Goal: Check status: Verify the current state of an ongoing process or item

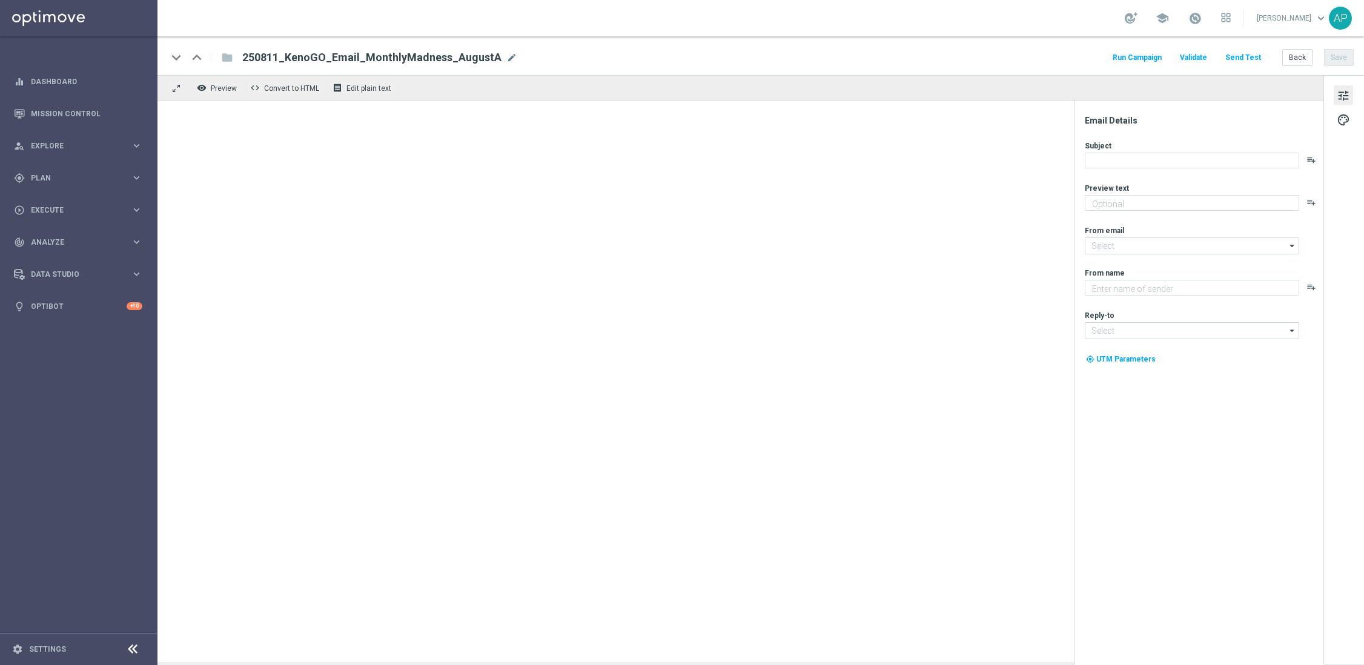
type textarea "Turn August into the month you win big."
type input "[EMAIL_ADDRESS][DOMAIN_NAME]"
type textarea "KenoGO"
type input "[EMAIL_ADDRESS][DOMAIN_NAME]"
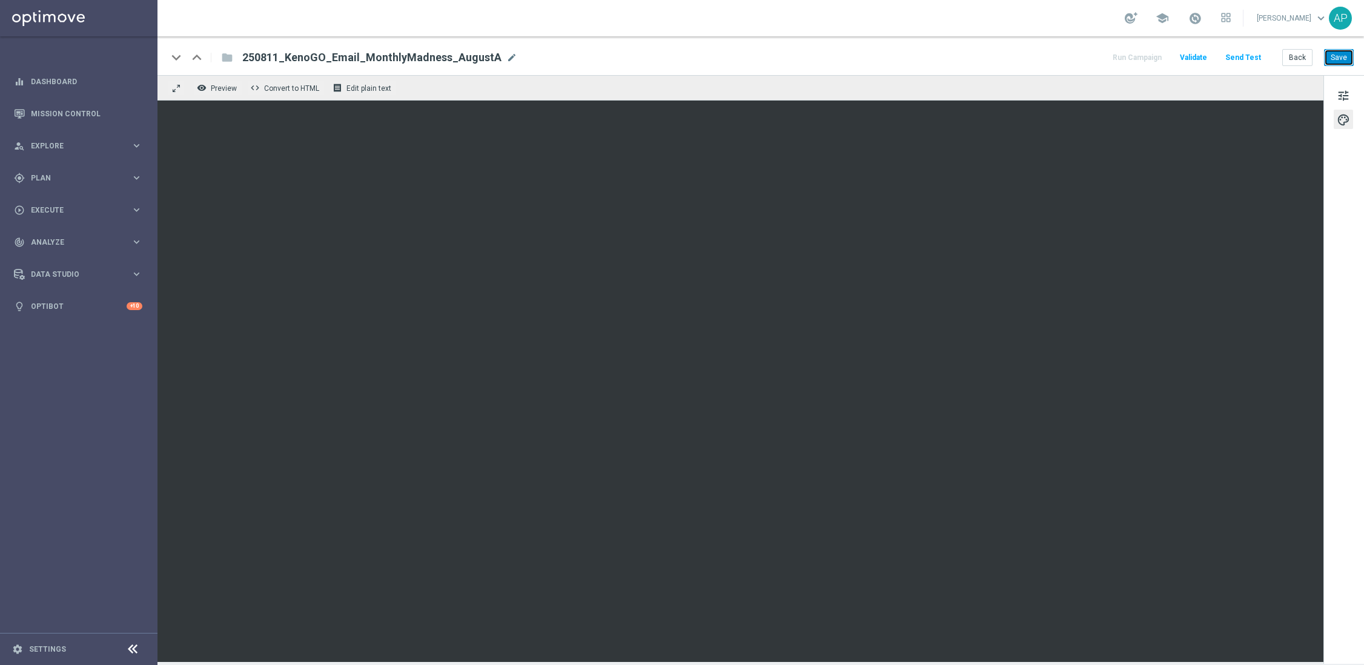
click at [1344, 55] on button "Save" at bounding box center [1339, 57] width 30 height 17
click at [1341, 95] on span "tune" at bounding box center [1343, 96] width 13 height 16
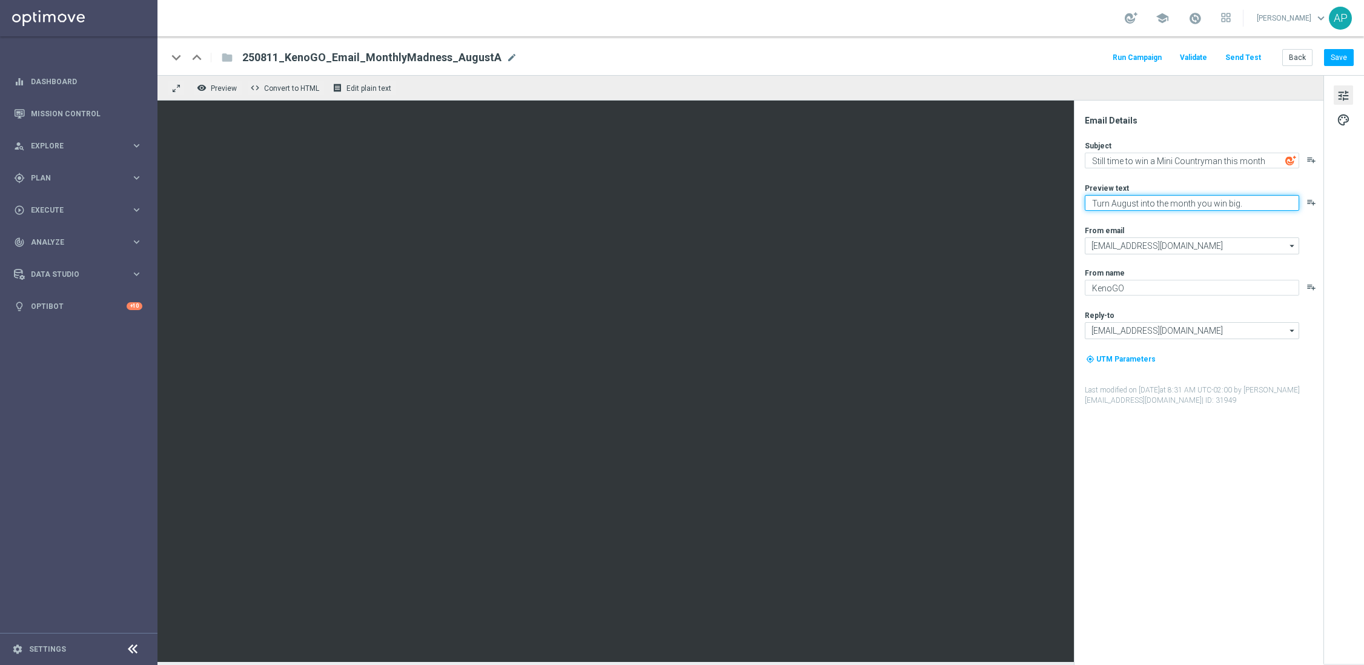
click at [1186, 203] on textarea "Turn August into the month you win big." at bounding box center [1192, 203] width 214 height 16
paste textarea "ready to drive away in style?"
click at [1096, 204] on textarea "ready to drive away in style?" at bounding box center [1192, 203] width 214 height 16
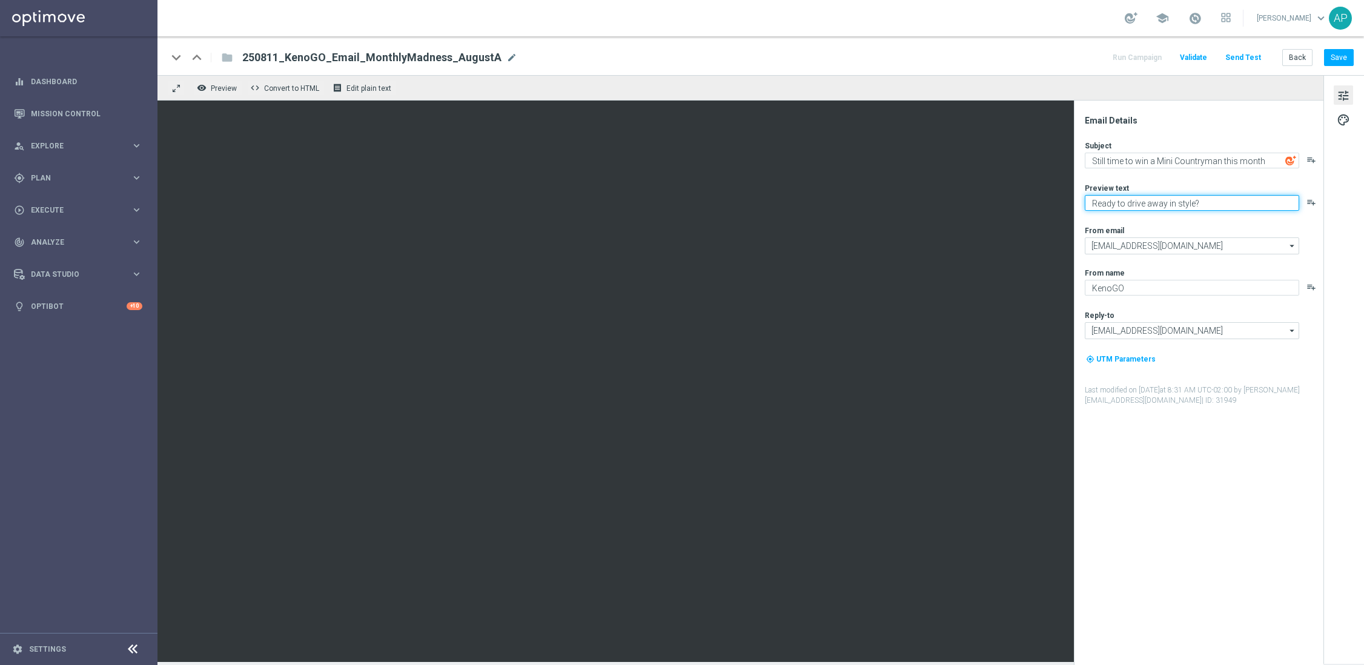
type textarea "Ready to drive away in style?"
click at [1153, 183] on div "Preview text" at bounding box center [1203, 188] width 237 height 10
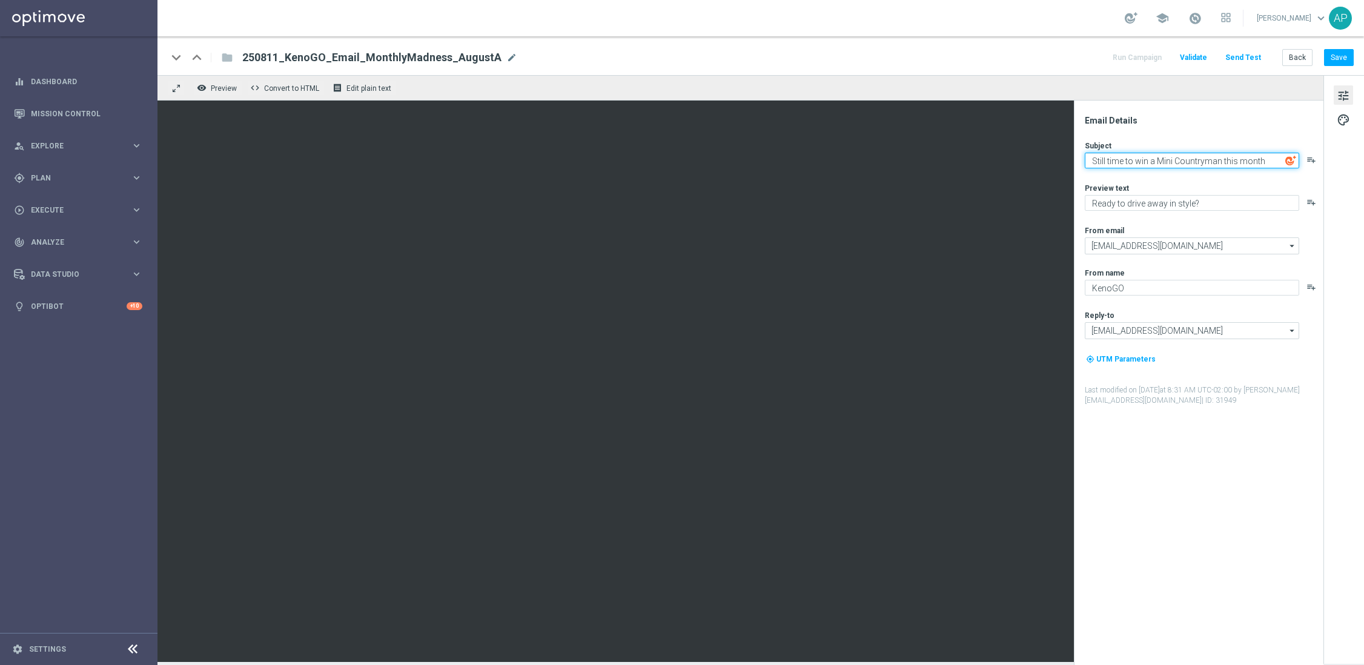
click at [1264, 158] on textarea "Still time to win a Mini Countryman this month" at bounding box center [1192, 161] width 214 height 16
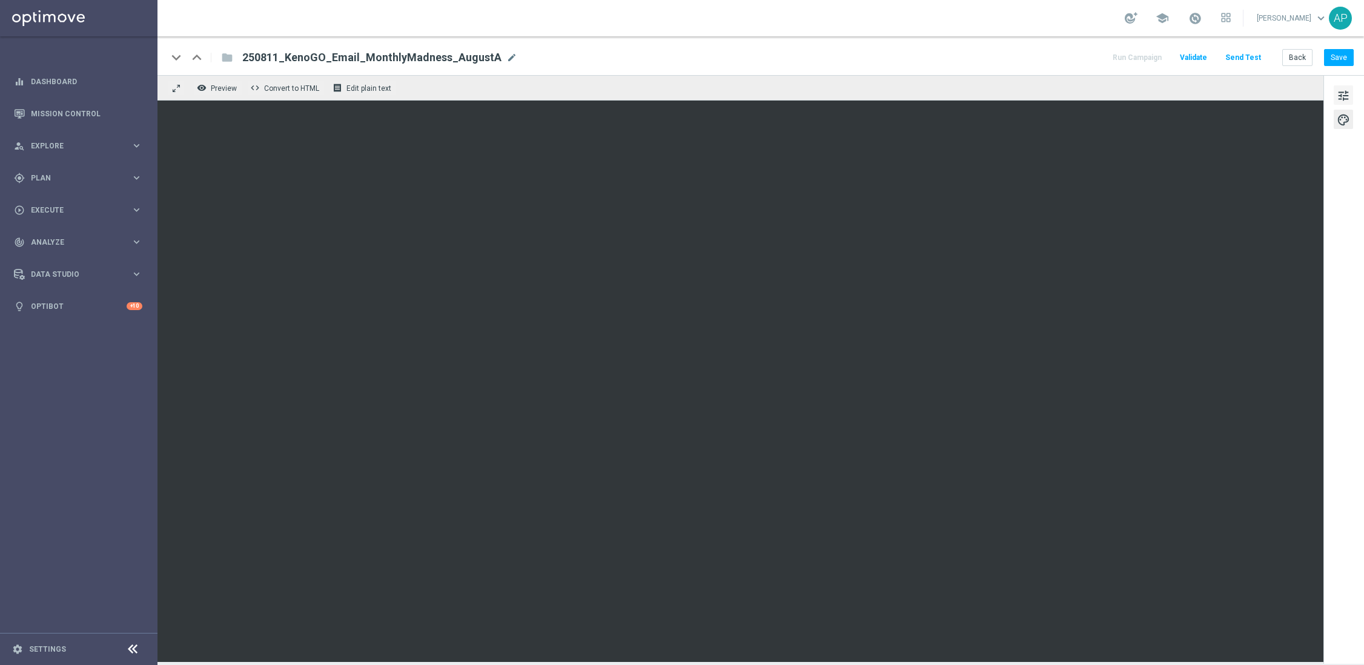
click at [1341, 96] on span "tune" at bounding box center [1343, 96] width 13 height 16
click at [1352, 93] on button "tune" at bounding box center [1343, 94] width 19 height 19
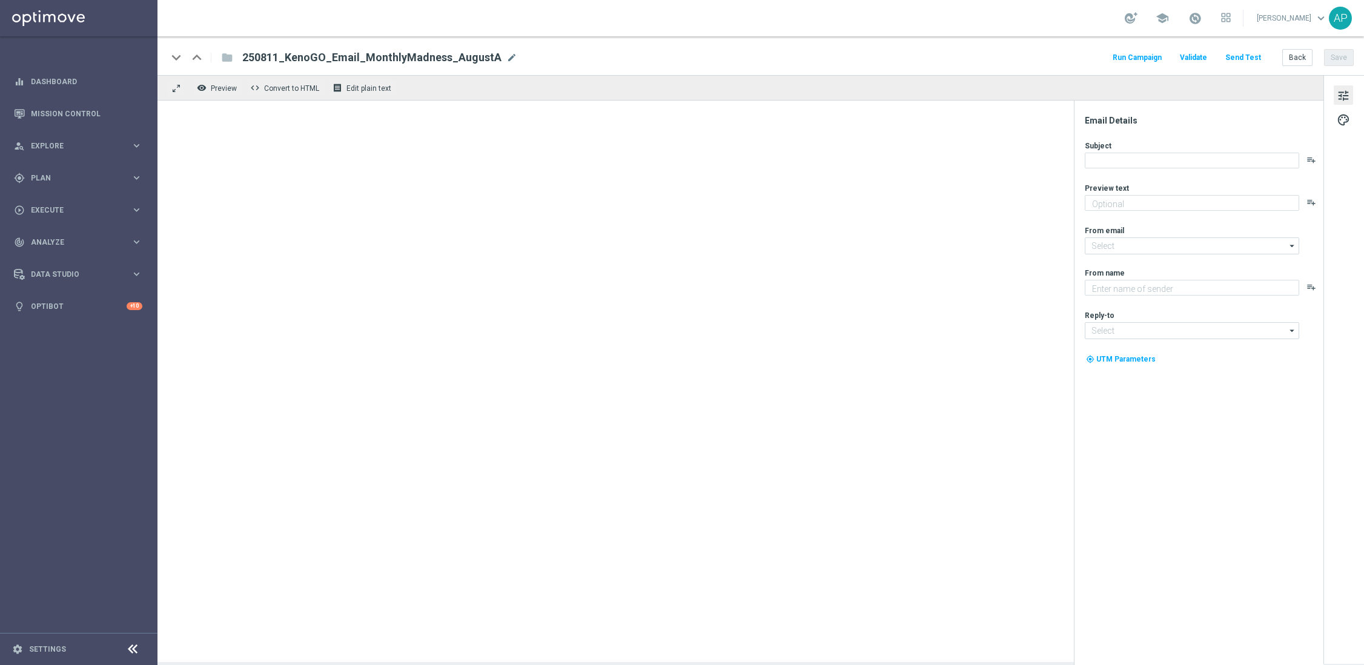
type textarea "Turn August into the month you win big."
type textarea "KenoGO"
type input "[EMAIL_ADDRESS][DOMAIN_NAME]"
type textarea "Enter now for your chance to drive away in style!"
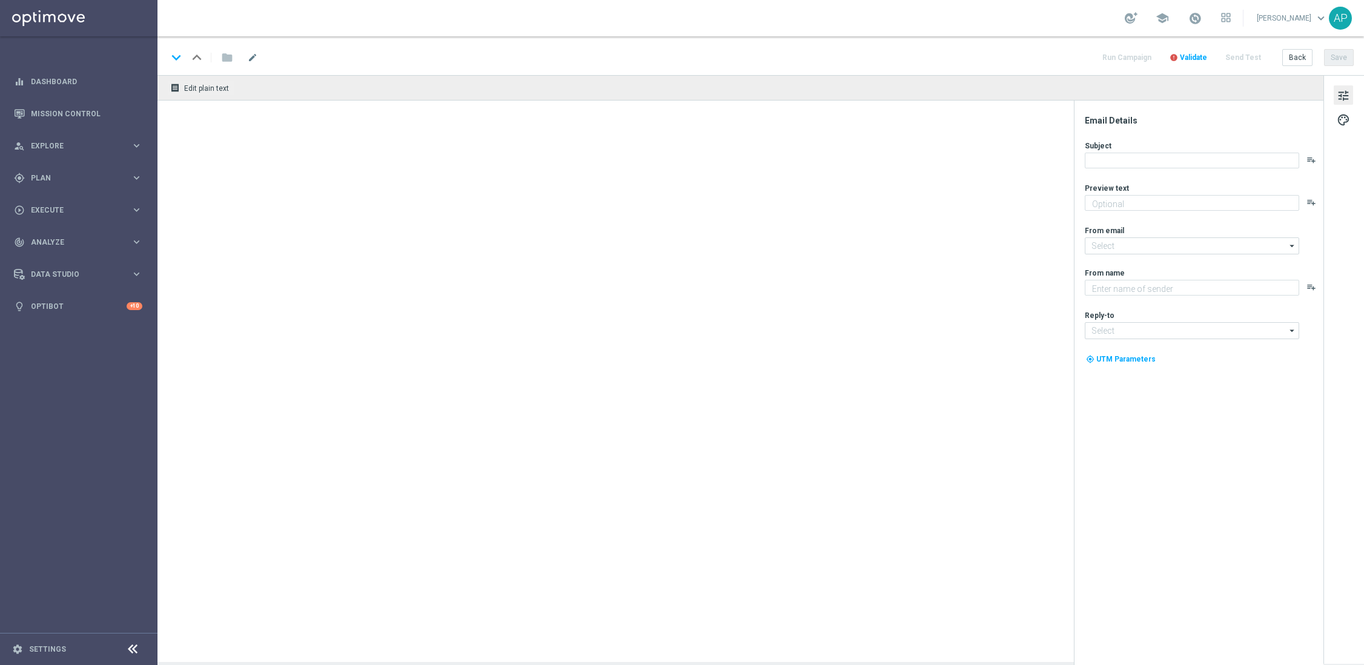
type textarea "KenoGO"
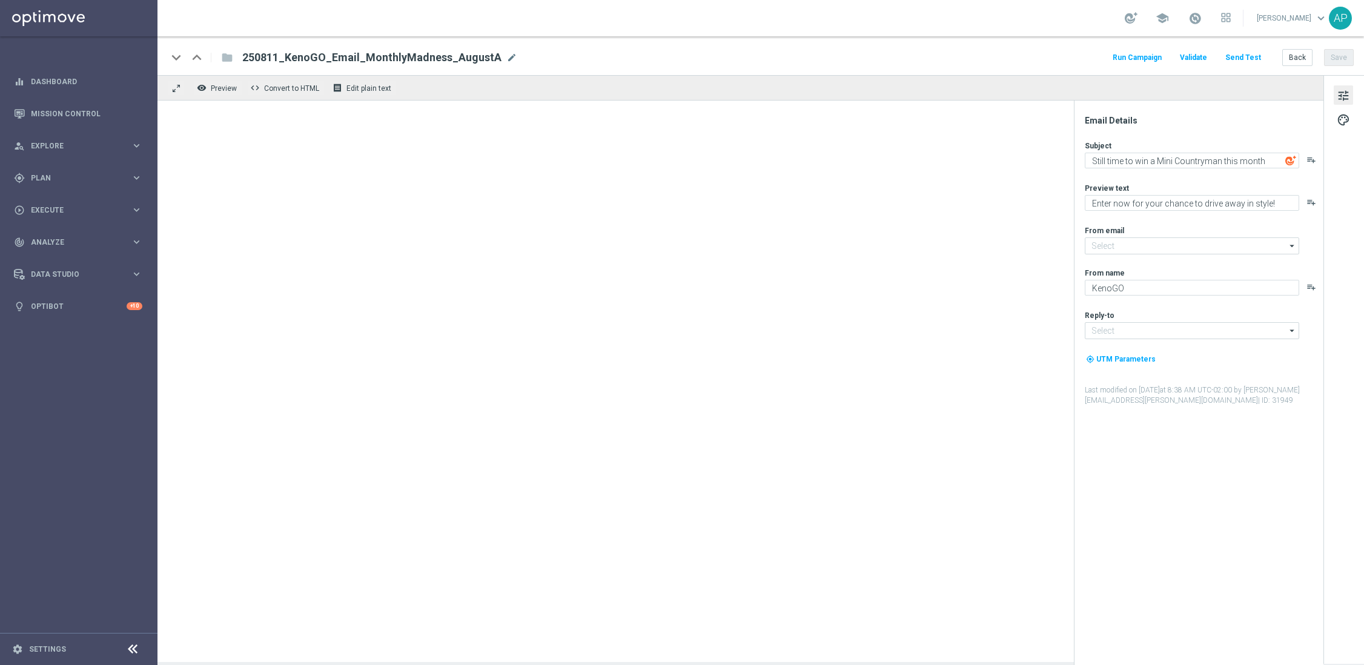
type input "[EMAIL_ADDRESS][DOMAIN_NAME]"
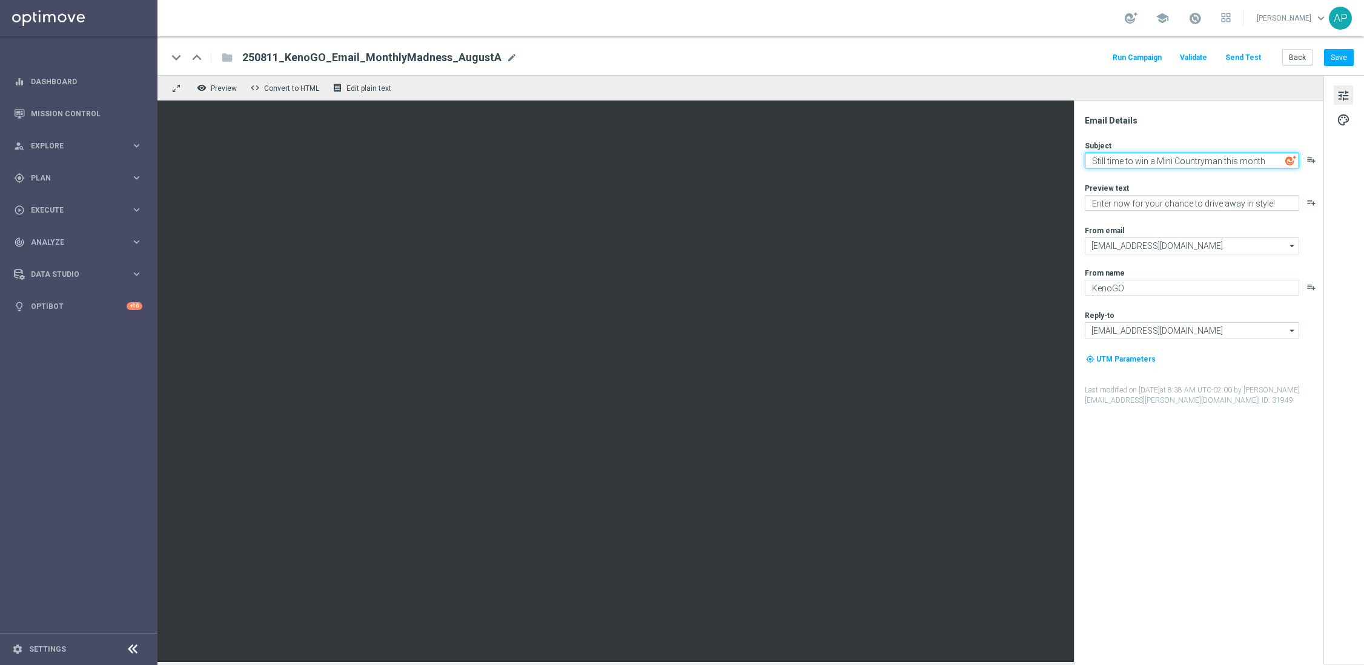
click at [1278, 162] on textarea "Still time to win a Mini Countryman this month" at bounding box center [1192, 161] width 214 height 16
type textarea "Still time to win a Mini Countryman this month!"
click at [1348, 58] on button "Save" at bounding box center [1339, 57] width 30 height 17
click at [1342, 56] on button "Save" at bounding box center [1339, 57] width 30 height 17
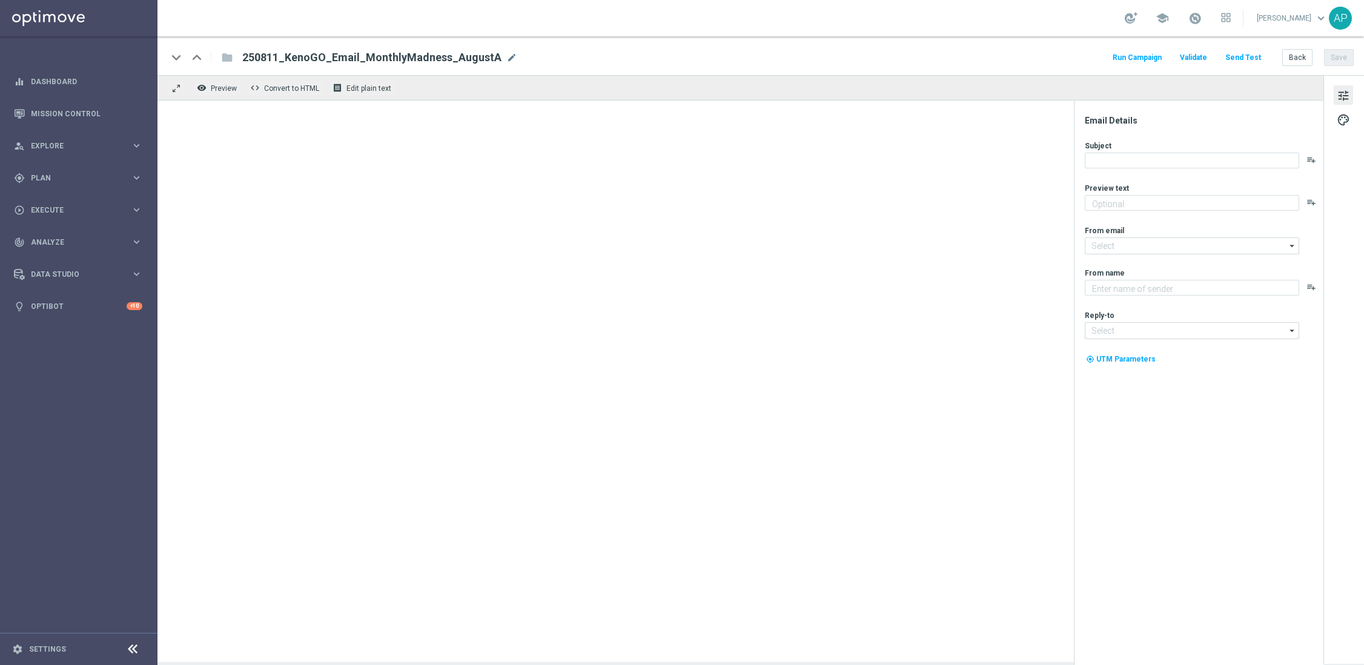
type textarea "Enter now for your chance to drive away in style!"
type textarea "KenoGO"
type input "[EMAIL_ADDRESS][DOMAIN_NAME]"
type textarea "Enter now for your chance to drive away in style!"
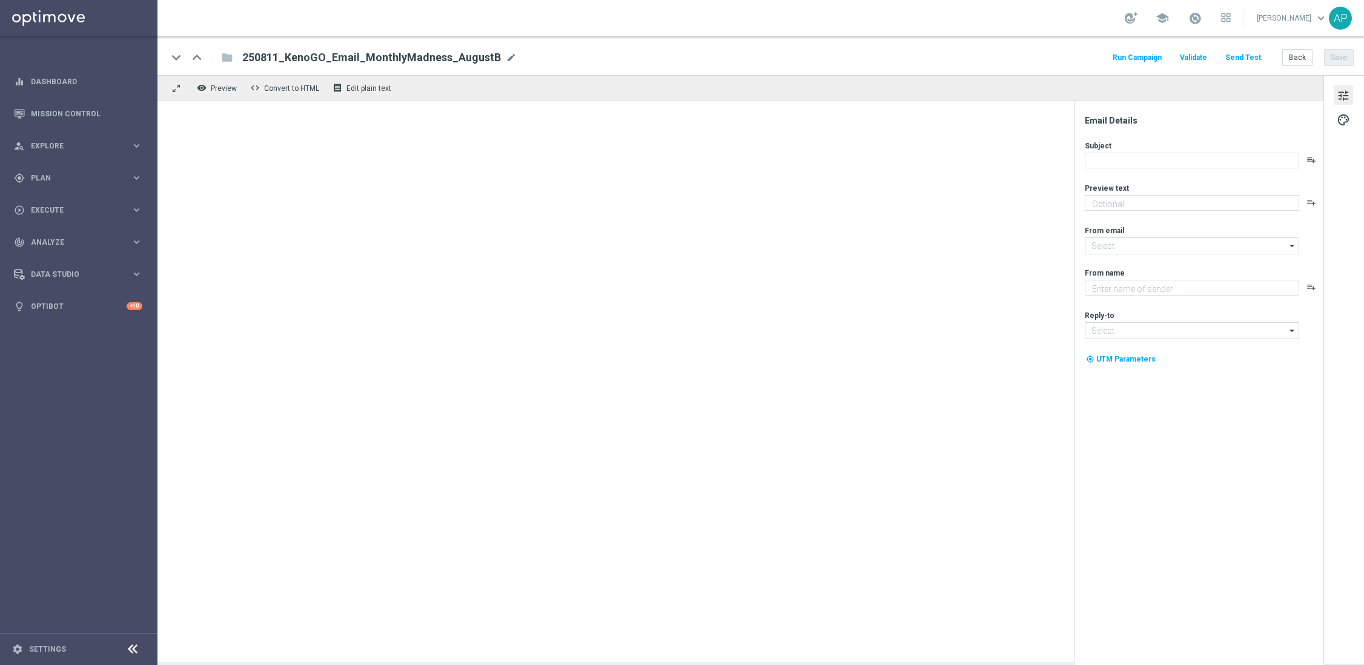
type input "[EMAIL_ADDRESS][DOMAIN_NAME]"
type textarea "KenoGO"
type input "[EMAIL_ADDRESS][DOMAIN_NAME]"
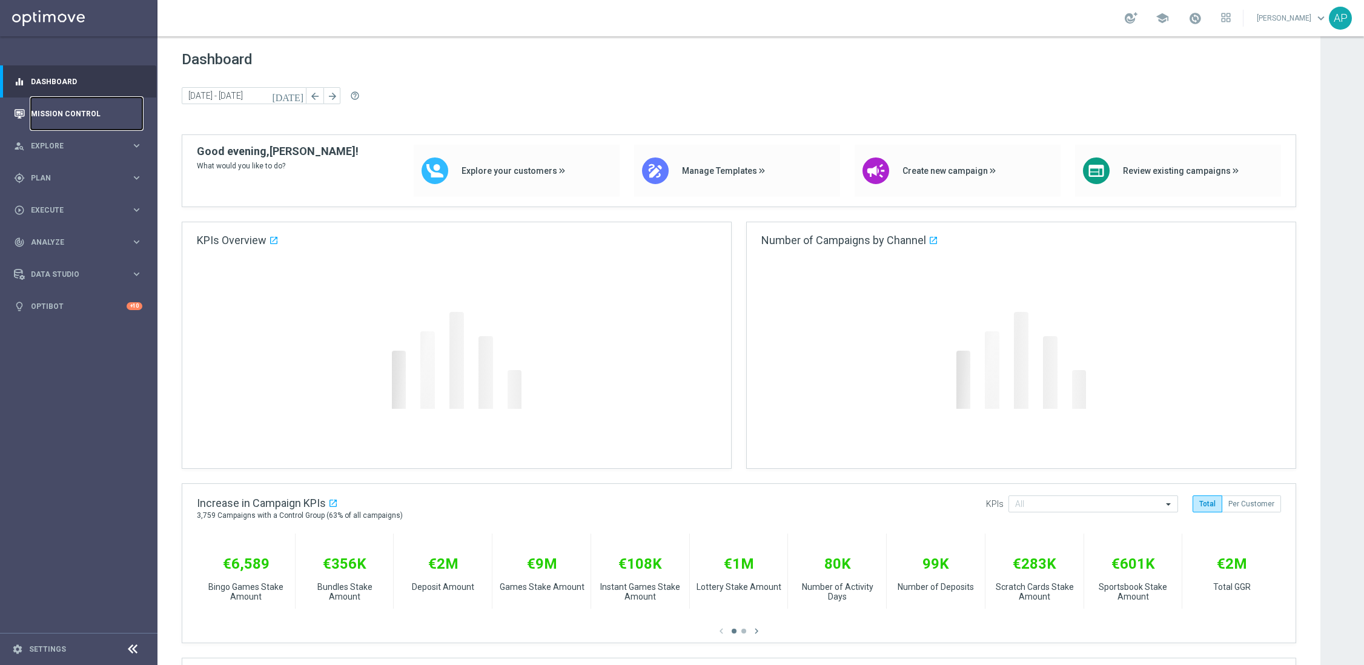
click at [55, 110] on link "Mission Control" at bounding box center [86, 114] width 111 height 32
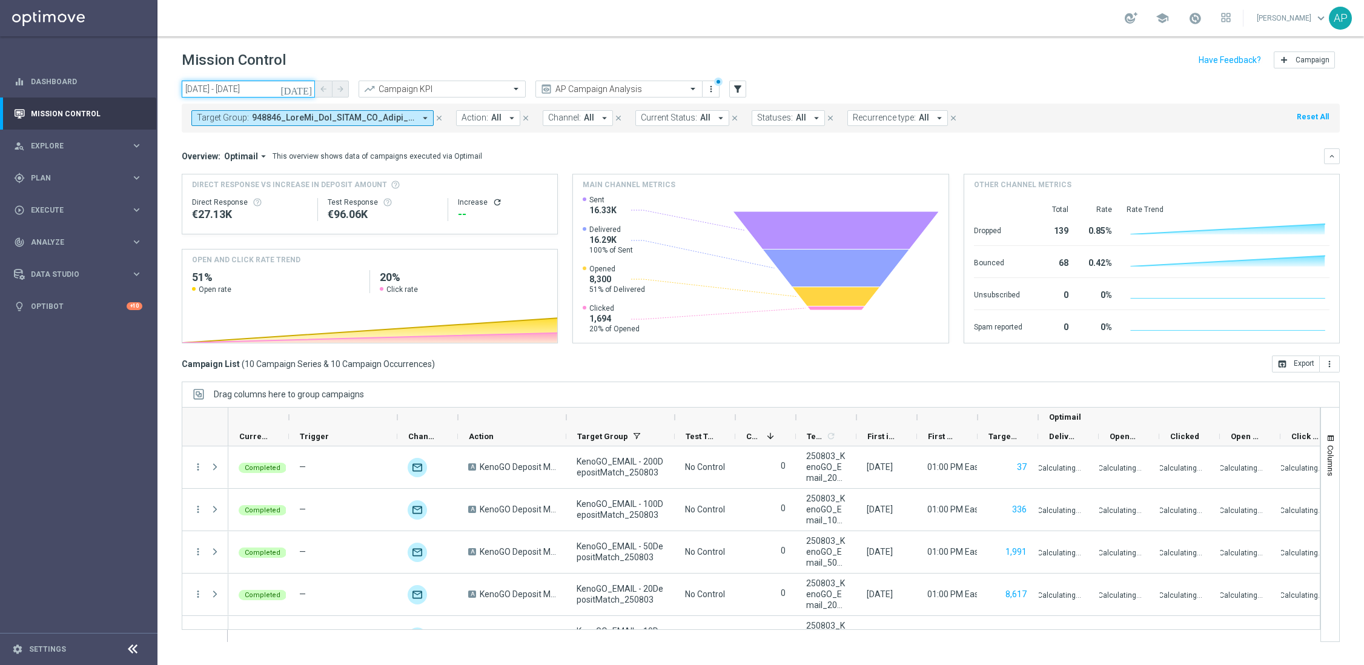
click at [285, 90] on input "[DATE] - [DATE]" at bounding box center [248, 89] width 133 height 17
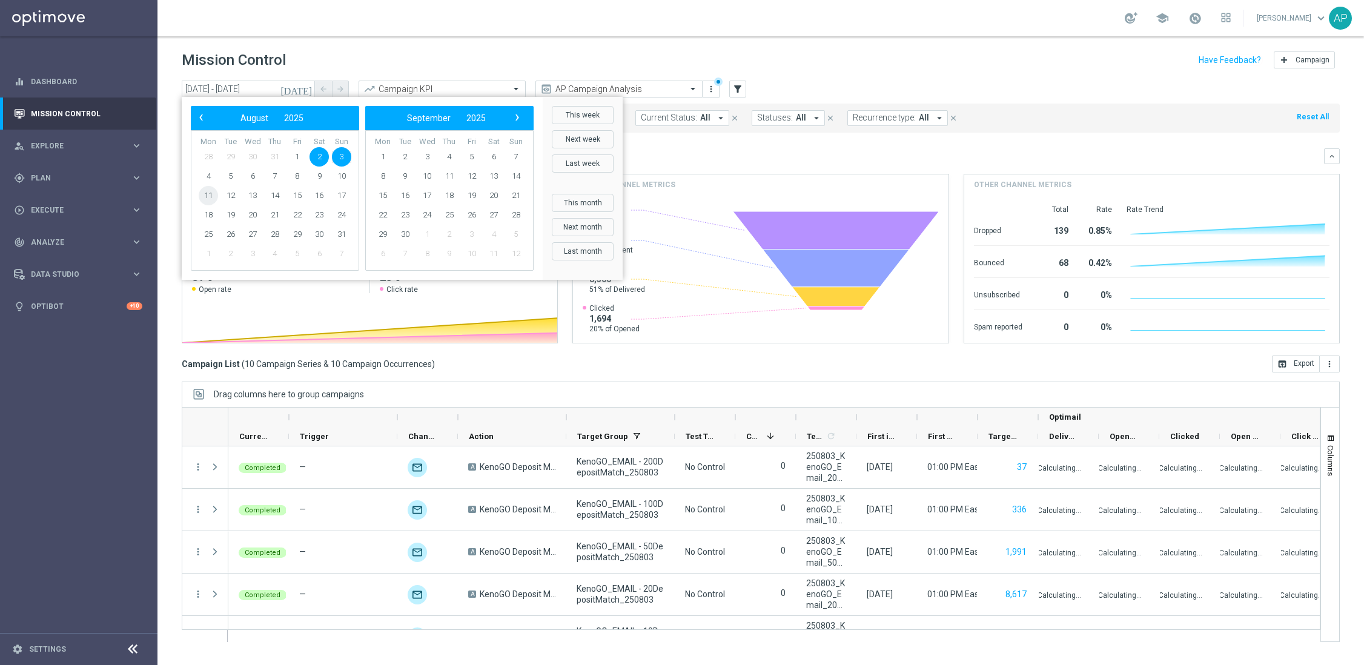
click at [209, 192] on span "11" at bounding box center [208, 195] width 19 height 19
type input "[DATE] - [DATE]"
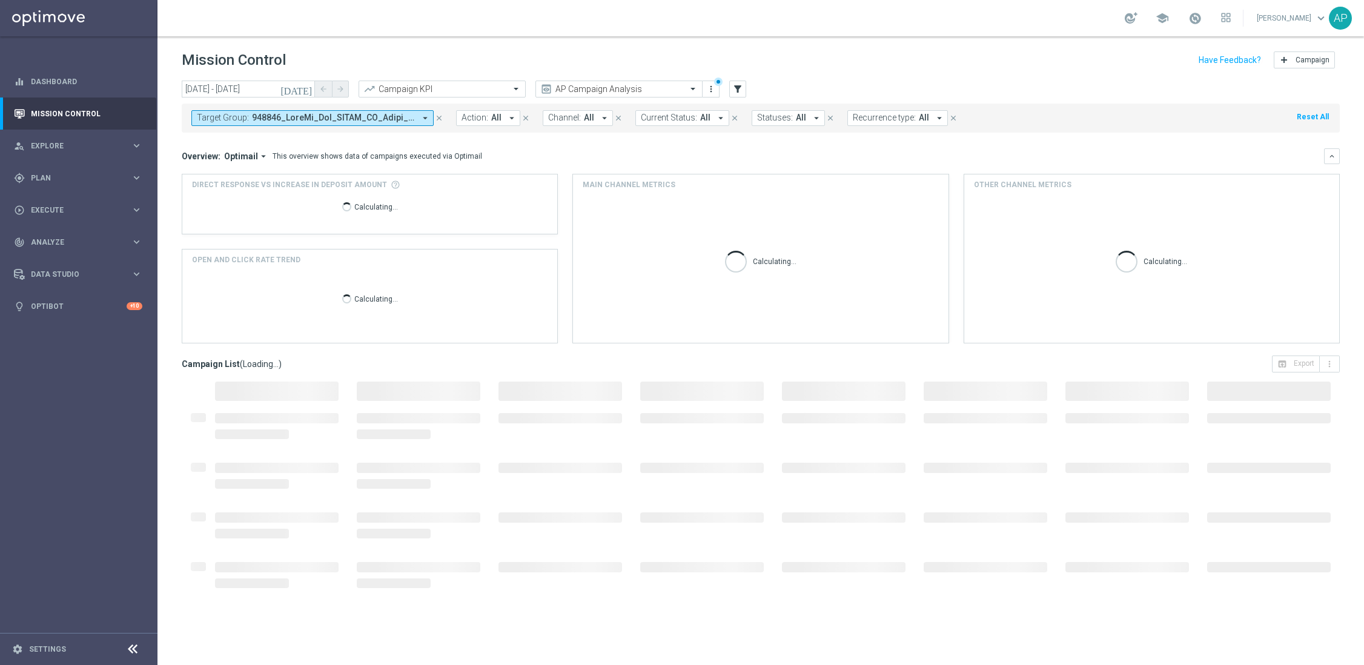
click at [340, 119] on span at bounding box center [333, 118] width 163 height 10
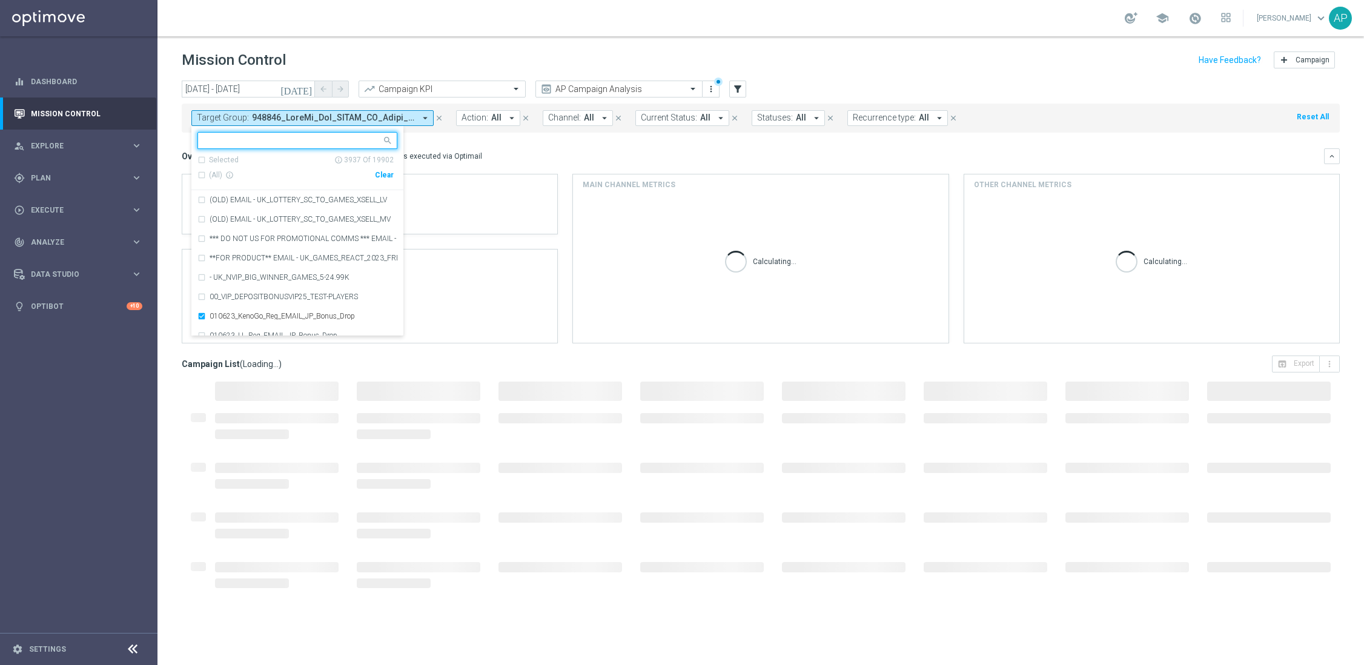
click at [0, 0] on div "Clear" at bounding box center [0, 0] width 0 height 0
click at [313, 143] on input "text" at bounding box center [292, 141] width 177 height 10
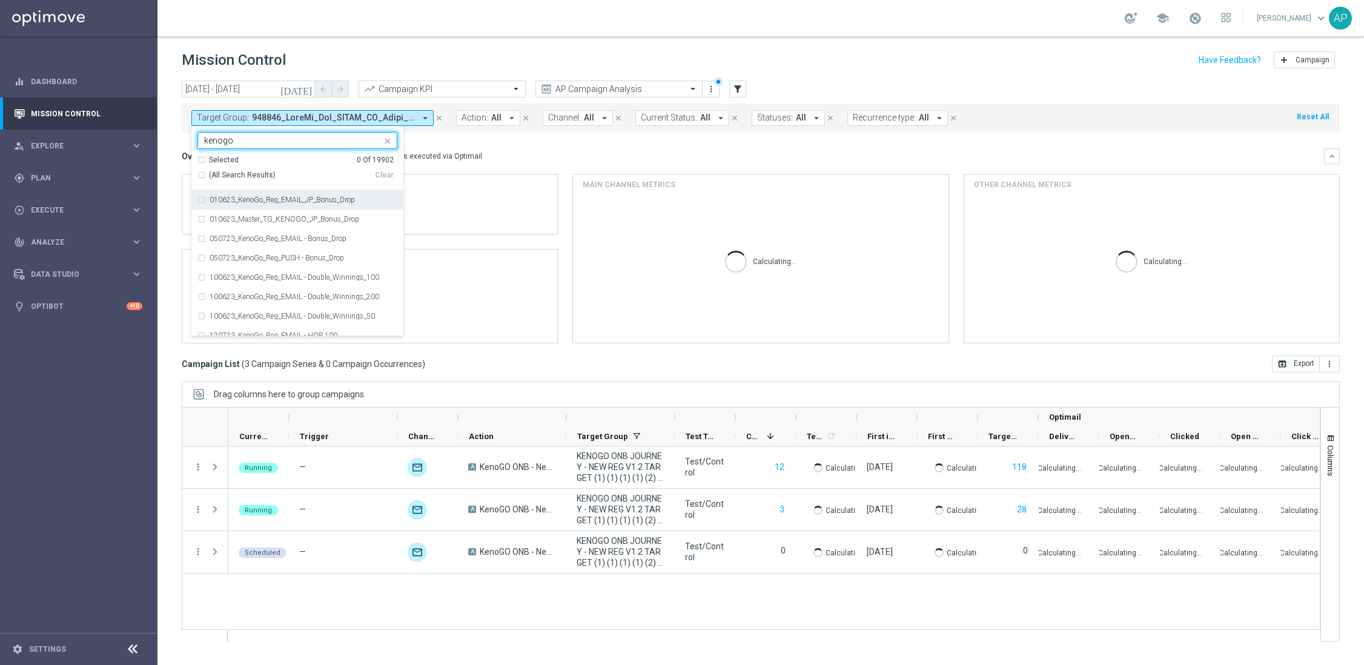
click at [234, 170] on span "(All Search Results)" at bounding box center [242, 175] width 67 height 10
type input "kenogo"
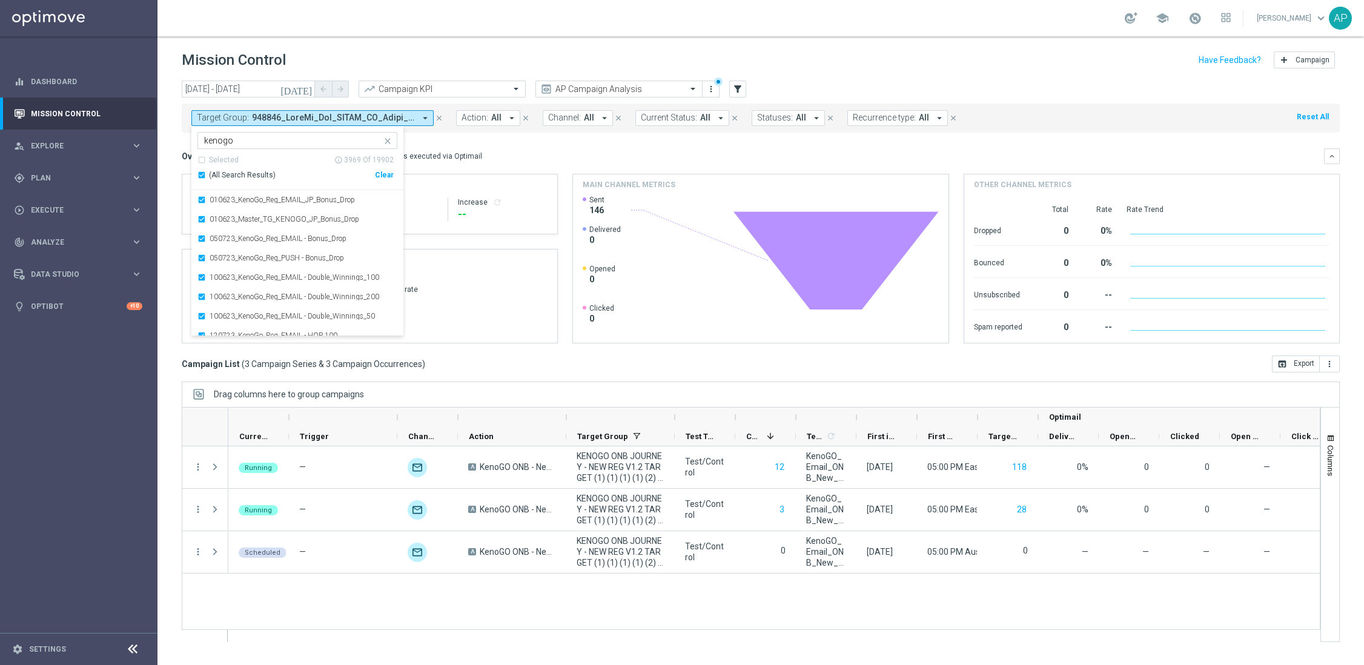
click at [504, 151] on div "Overview: Optimail arrow_drop_down This overview shows data of campaigns execut…" at bounding box center [753, 156] width 1143 height 11
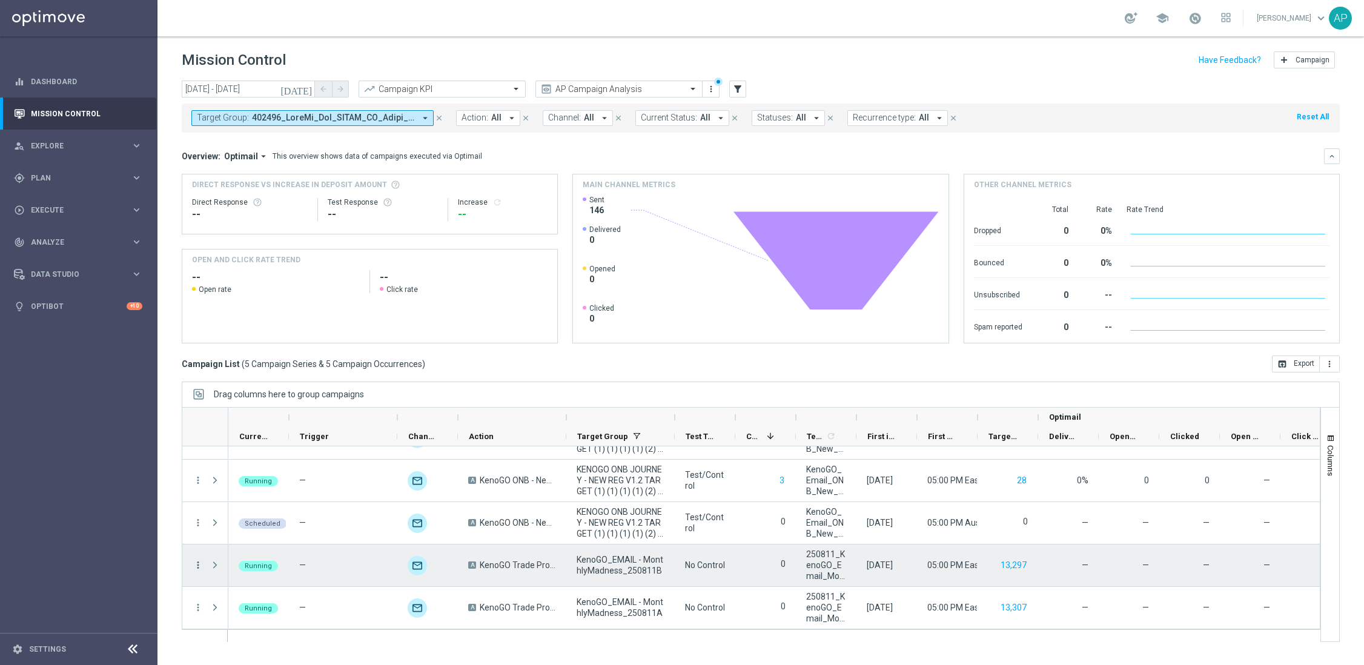
click at [197, 565] on icon "more_vert" at bounding box center [198, 565] width 11 height 11
click at [259, 419] on span "Campaign Details" at bounding box center [252, 421] width 61 height 8
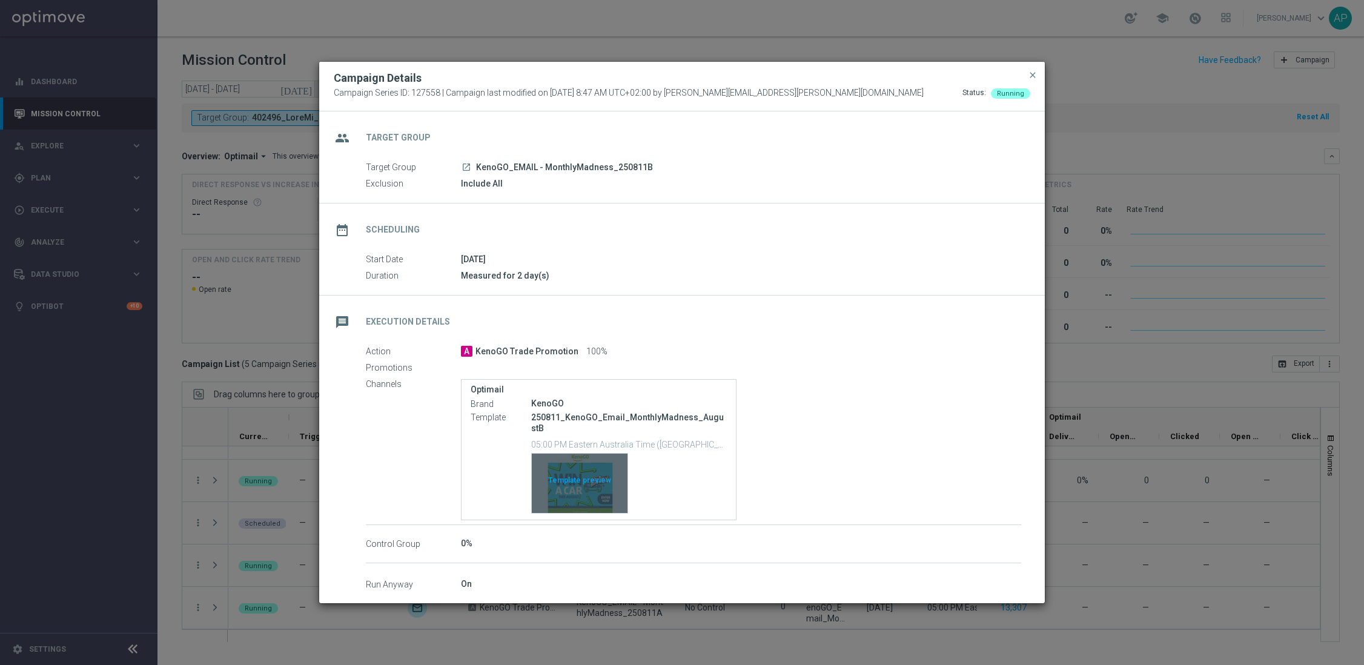
click at [602, 484] on div "Template preview" at bounding box center [580, 483] width 96 height 59
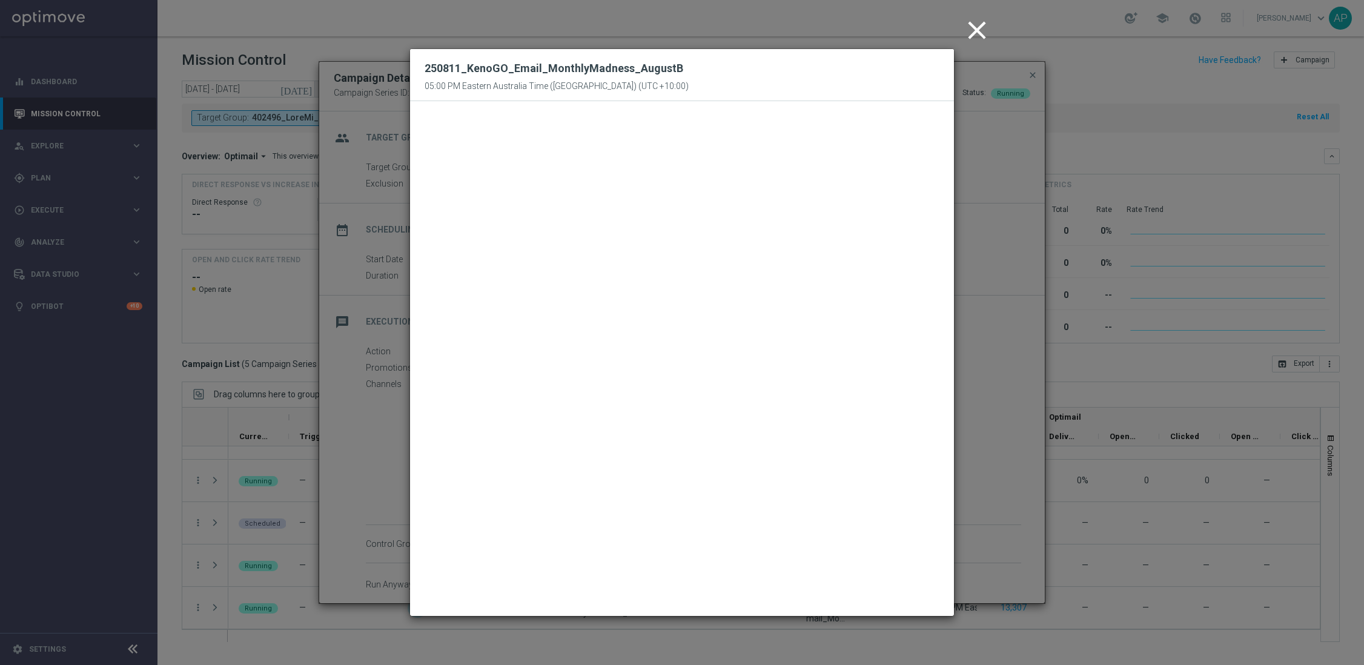
click at [982, 15] on icon "close" at bounding box center [977, 30] width 30 height 30
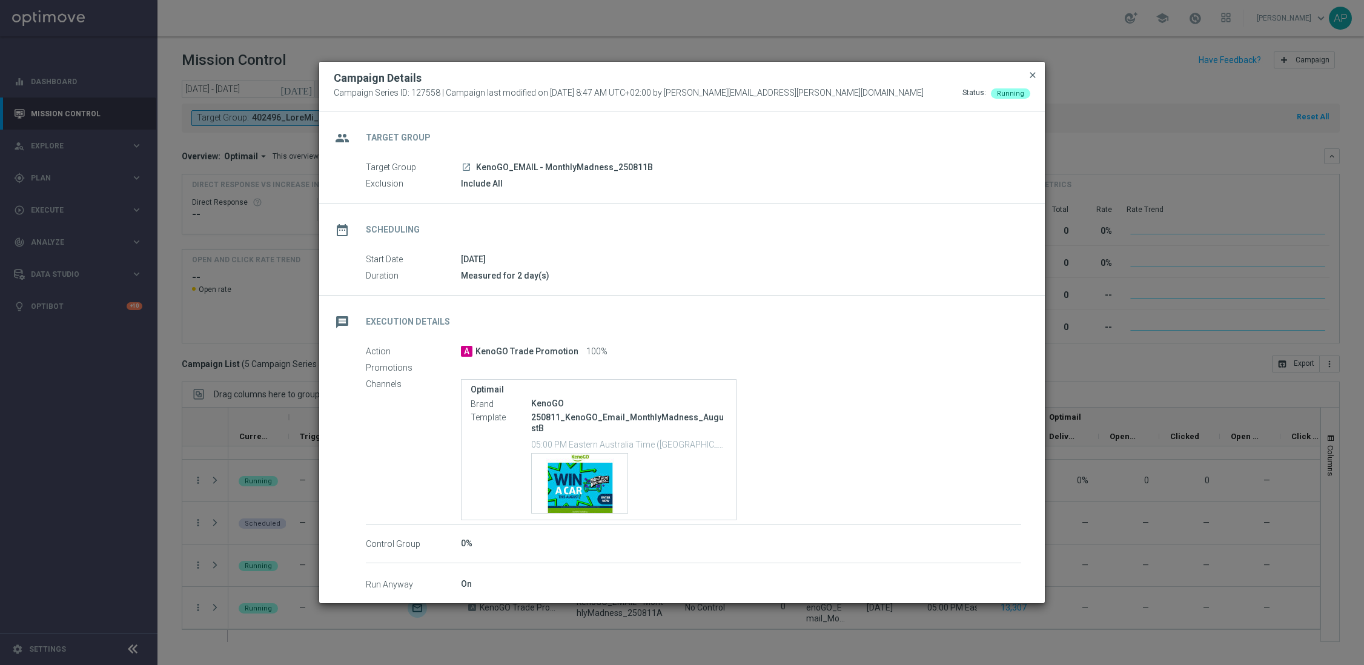
click at [1030, 77] on span "close" at bounding box center [1033, 75] width 10 height 10
